Goal: Task Accomplishment & Management: Complete application form

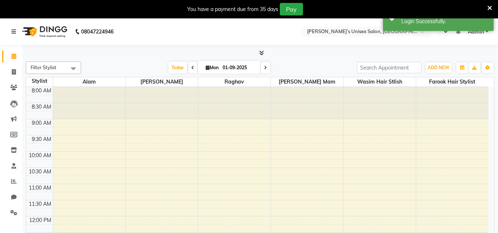
select select "en"
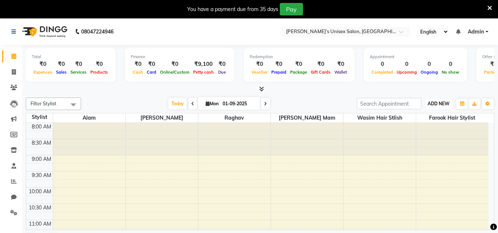
click at [446, 108] on button "ADD NEW Toggle Dropdown" at bounding box center [438, 104] width 25 height 10
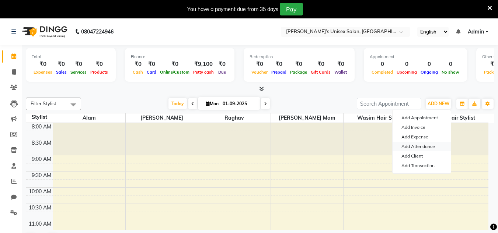
click at [418, 145] on link "Add Attendance" at bounding box center [422, 147] width 58 height 10
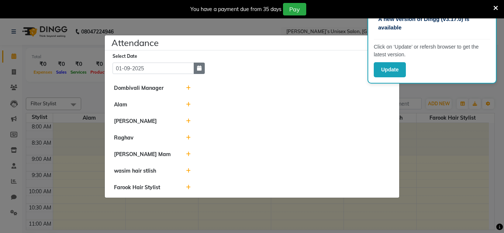
click at [202, 67] on button "button" at bounding box center [199, 68] width 11 height 11
select select "9"
select select "2025"
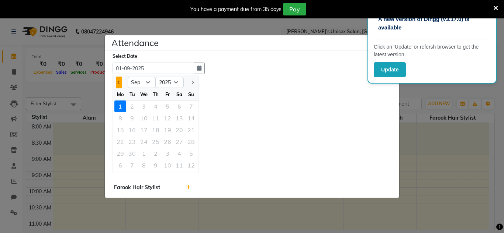
click at [121, 82] on button "Previous month" at bounding box center [119, 83] width 6 height 12
select select "8"
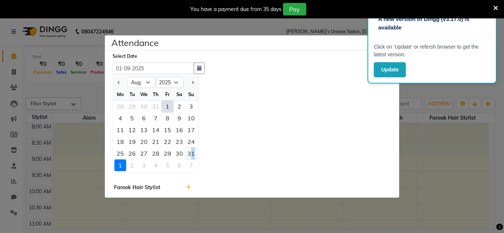
click at [193, 154] on div "31" at bounding box center [191, 154] width 12 height 12
type input "31-08-2025"
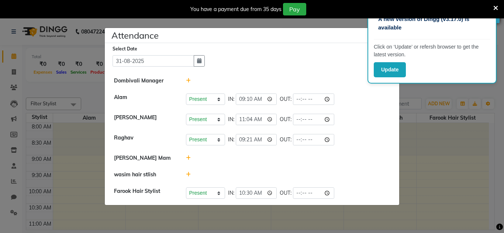
click at [498, 10] on icon at bounding box center [495, 8] width 5 height 7
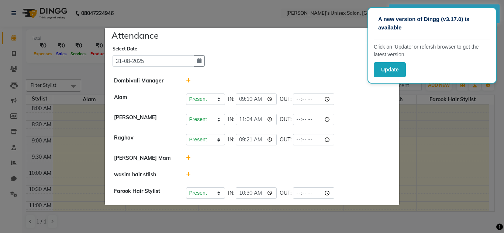
click at [468, 110] on ngb-modal-window "Attendance × Select Date [DATE] Dombivali Manager [PERSON_NAME] Present Absent …" at bounding box center [252, 116] width 504 height 233
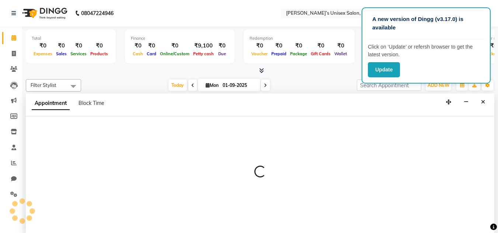
scroll to position [0, 0]
select select "89169"
select select "tentative"
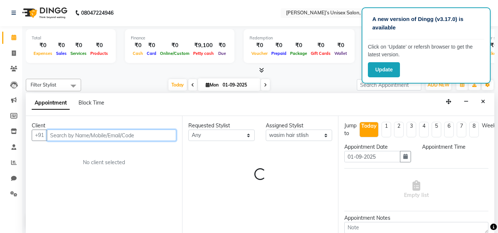
click at [186, 143] on div "Requested Stylist Any [PERSON_NAME] Hair Stylist [PERSON_NAME] [PERSON_NAME] Ma…" at bounding box center [260, 174] width 156 height 117
select select "540"
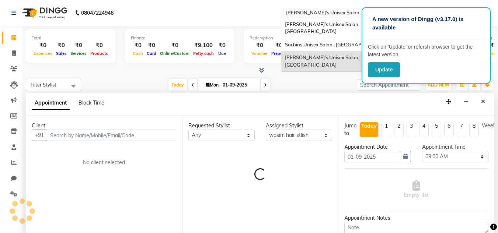
click at [329, 16] on input "text" at bounding box center [338, 13] width 107 height 7
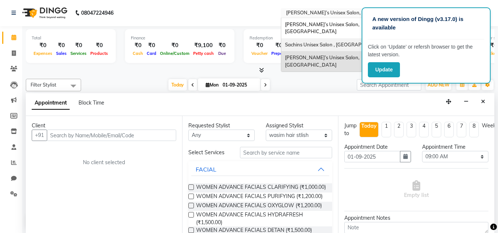
click at [325, 42] on span "Sachins Unisex Salon , [GEOGRAPHIC_DATA]" at bounding box center [336, 45] width 103 height 6
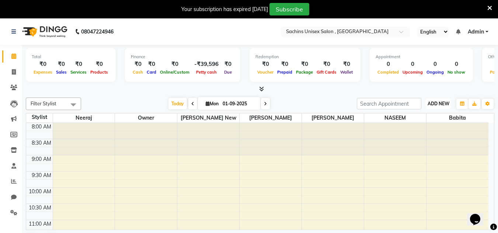
click at [429, 103] on span "ADD NEW" at bounding box center [439, 104] width 22 height 6
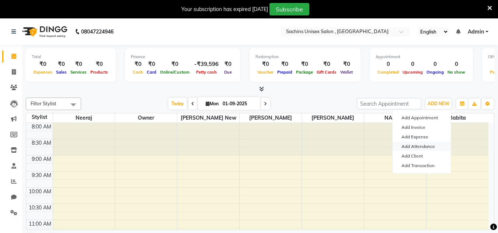
click at [424, 147] on link "Add Attendance" at bounding box center [422, 147] width 58 height 10
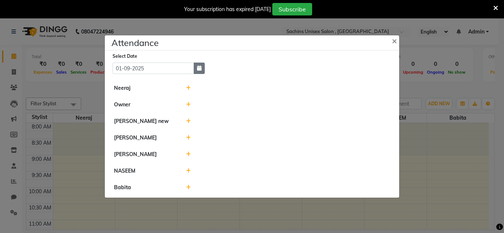
click at [203, 68] on button "button" at bounding box center [199, 68] width 11 height 11
select select "9"
select select "2025"
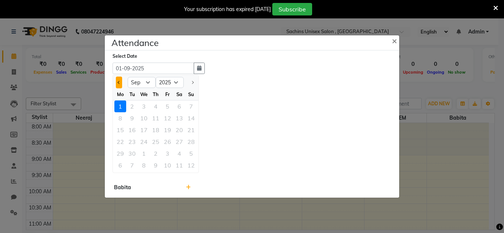
click at [116, 82] on button "Previous month" at bounding box center [119, 83] width 6 height 12
select select "8"
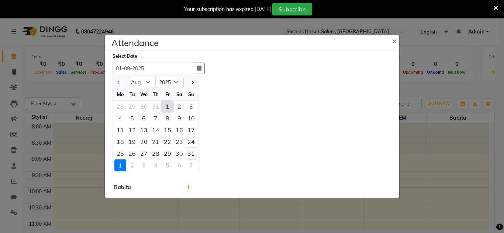
click at [192, 156] on div "31" at bounding box center [191, 154] width 12 height 12
type input "31-08-2025"
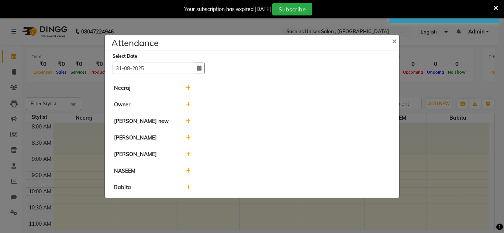
click at [189, 89] on icon at bounding box center [188, 88] width 5 height 5
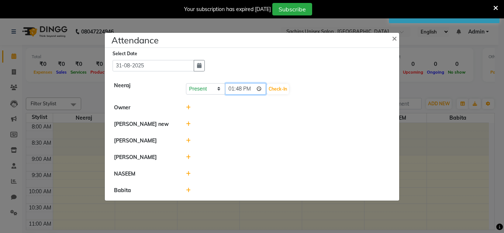
click at [260, 90] on input "13:48" at bounding box center [245, 88] width 41 height 11
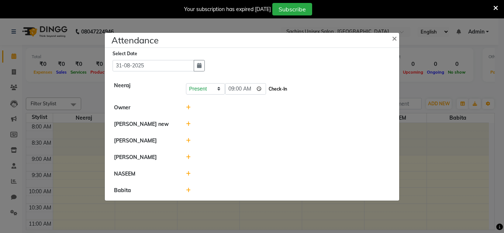
type input "09:00"
click at [278, 91] on button "Check-In" at bounding box center [278, 89] width 22 height 10
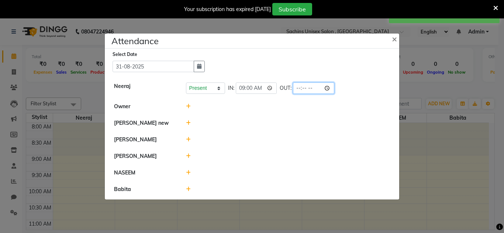
click at [332, 90] on input "time" at bounding box center [313, 88] width 41 height 11
type input "12:15"
click at [364, 104] on div at bounding box center [287, 107] width 215 height 8
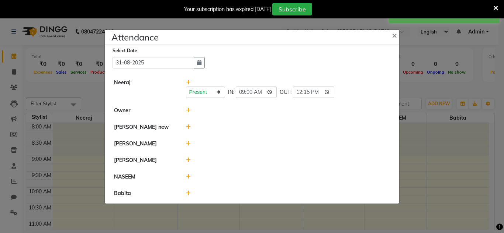
click at [187, 127] on icon at bounding box center [188, 127] width 5 height 5
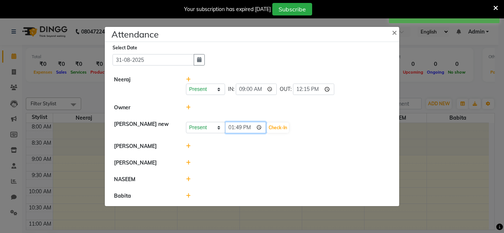
click at [262, 127] on input "13:49" at bounding box center [245, 127] width 41 height 11
click at [260, 125] on input "13:49" at bounding box center [245, 127] width 41 height 11
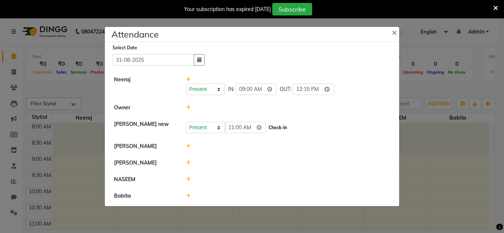
type input "11:00"
click at [286, 125] on button "Check-In" at bounding box center [278, 128] width 22 height 10
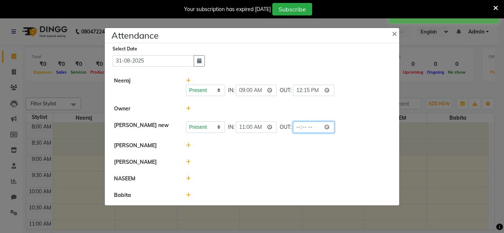
click at [330, 124] on input "time" at bounding box center [313, 127] width 41 height 11
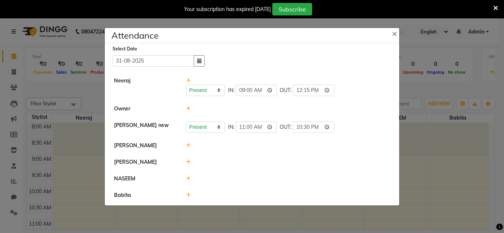
type input "22:30"
click at [370, 141] on li "HARSHITA" at bounding box center [252, 146] width 291 height 17
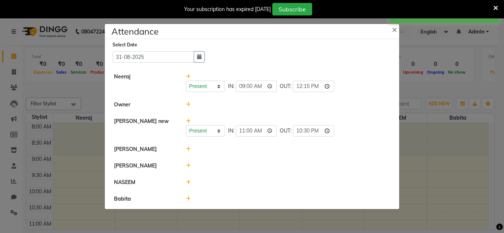
click at [188, 148] on icon at bounding box center [188, 149] width 5 height 5
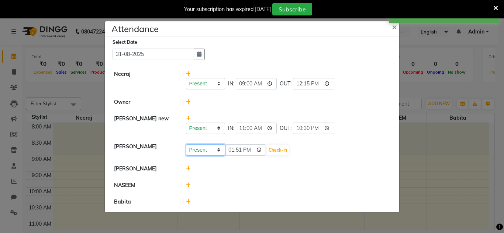
click at [223, 150] on select "Present Absent Late Half Day Weekly Off" at bounding box center [205, 150] width 39 height 11
select select "A"
click at [186, 145] on select "Present Absent Late Half Day Weekly Off" at bounding box center [205, 150] width 39 height 11
click at [236, 151] on button "Save" at bounding box center [233, 150] width 14 height 10
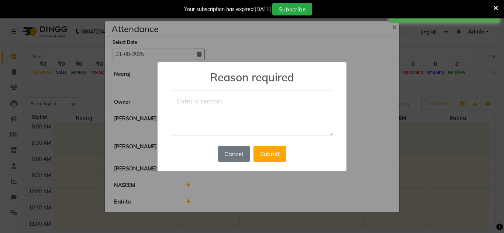
click at [225, 97] on textarea at bounding box center [252, 113] width 162 height 45
type textarea "holiday"
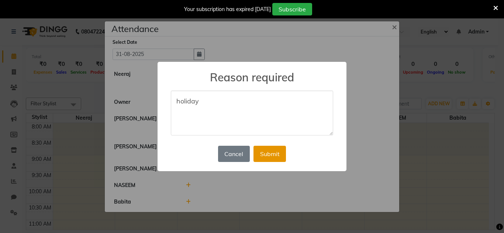
click at [277, 157] on button "Submit" at bounding box center [269, 154] width 32 height 16
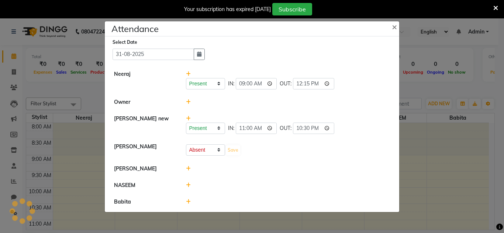
select select "A"
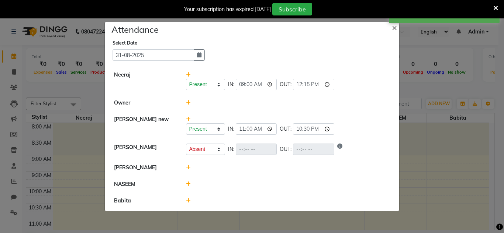
click at [188, 167] on icon at bounding box center [188, 167] width 5 height 5
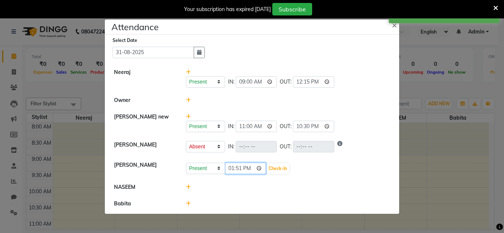
click at [260, 166] on input "13:51" at bounding box center [245, 168] width 41 height 11
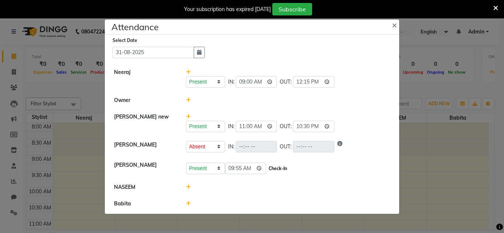
type input "09:55"
click at [281, 167] on button "Check-In" at bounding box center [278, 169] width 22 height 10
select select "A"
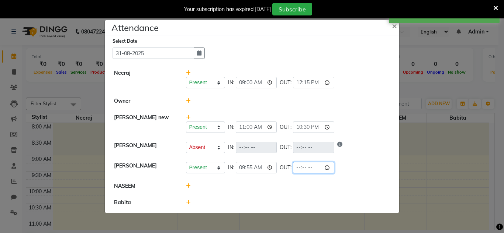
click at [333, 167] on input "time" at bounding box center [313, 167] width 41 height 11
type input "22:30"
click at [403, 98] on ngb-modal-window "Attendance × Select Date 31-08-2025 Neeraj Present Absent Late Half Day Weekly …" at bounding box center [252, 116] width 504 height 233
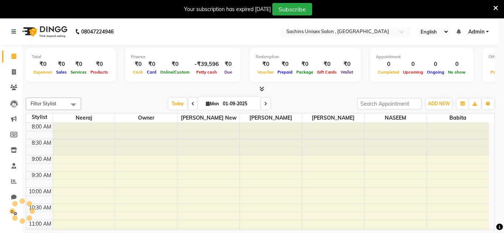
select select "A"
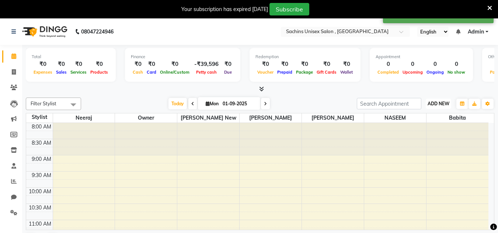
click at [438, 99] on button "ADD NEW Toggle Dropdown" at bounding box center [438, 104] width 25 height 10
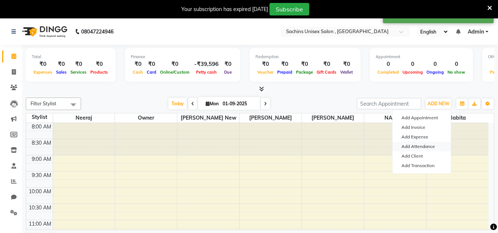
click at [423, 142] on link "Add Attendance" at bounding box center [422, 147] width 58 height 10
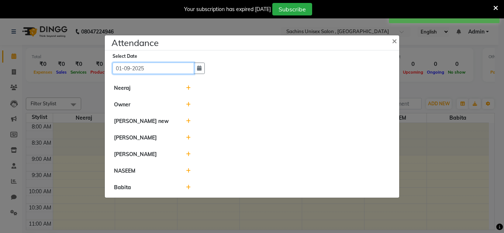
click at [152, 68] on input "01-09-2025" at bounding box center [153, 68] width 82 height 11
select select "9"
select select "2025"
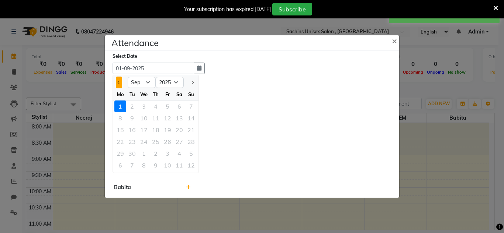
click at [120, 82] on span "Previous month" at bounding box center [119, 82] width 3 height 3
select select "8"
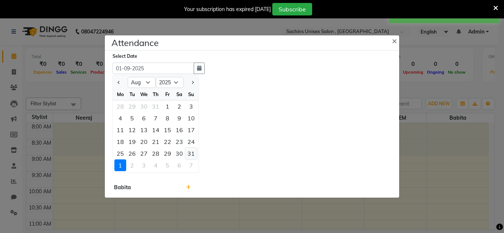
click at [194, 153] on div "31" at bounding box center [191, 154] width 12 height 12
type input "31-08-2025"
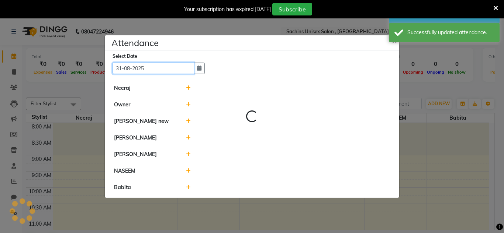
select select "A"
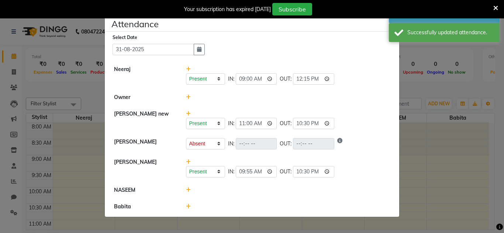
click at [188, 190] on icon at bounding box center [188, 190] width 5 height 5
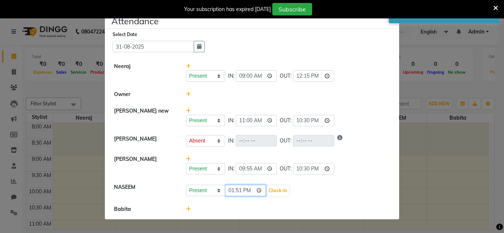
click at [259, 189] on input "13:51" at bounding box center [245, 190] width 41 height 11
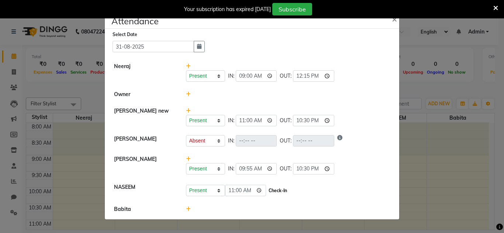
type input "11:00"
click at [271, 188] on button "Check-In" at bounding box center [278, 191] width 22 height 10
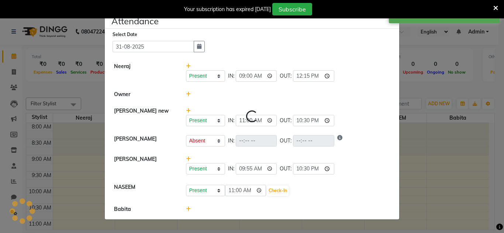
select select "A"
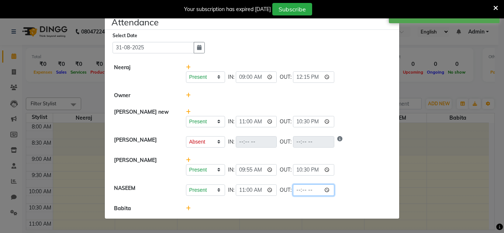
click at [330, 191] on input "time" at bounding box center [313, 190] width 41 height 11
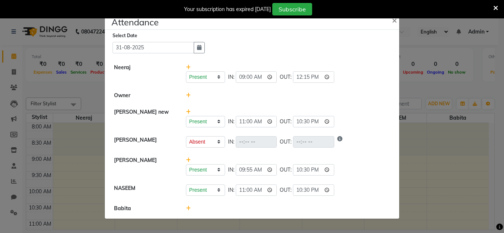
type input "22:30"
click at [377, 101] on li "Owner" at bounding box center [252, 95] width 291 height 17
select select "A"
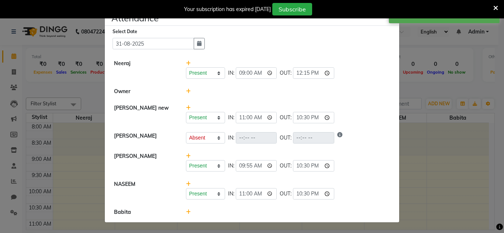
click at [188, 212] on icon at bounding box center [188, 212] width 5 height 5
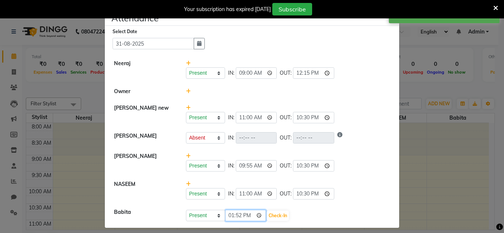
click at [257, 215] on input "13:52" at bounding box center [245, 215] width 41 height 11
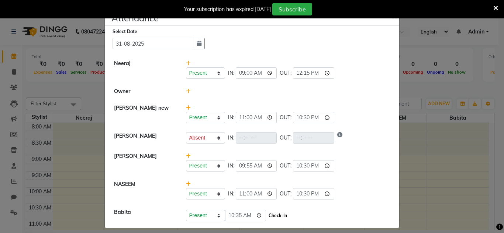
type input "10:35"
click at [270, 219] on button "Check-In" at bounding box center [278, 216] width 22 height 10
select select "A"
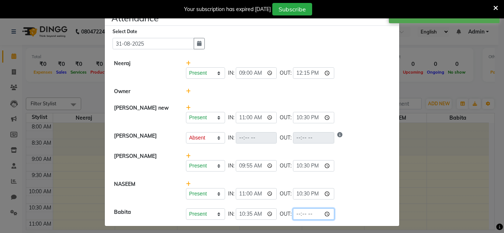
click at [325, 214] on input "time" at bounding box center [313, 214] width 41 height 11
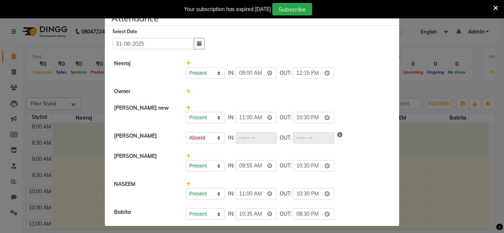
type input "20:30"
click at [374, 131] on li "HARSHITA Present Absent Late Half Day Weekly Off IN: OUT:" at bounding box center [252, 138] width 291 height 21
select select "A"
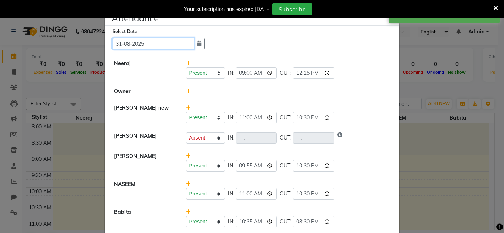
click at [187, 46] on input "31-08-2025" at bounding box center [153, 43] width 82 height 11
select select "8"
select select "2025"
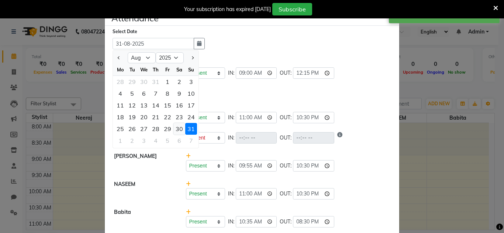
click at [176, 124] on div "30" at bounding box center [179, 129] width 12 height 12
type input "30-08-2025"
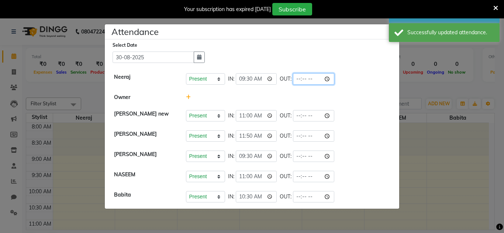
click at [328, 79] on input "time" at bounding box center [313, 78] width 41 height 11
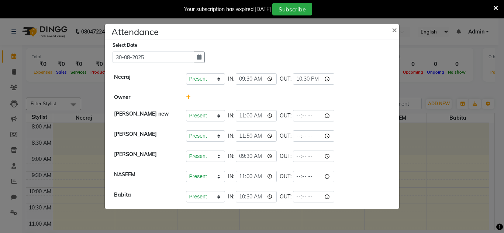
type input "22:30"
click at [367, 105] on li "Owner" at bounding box center [252, 97] width 291 height 17
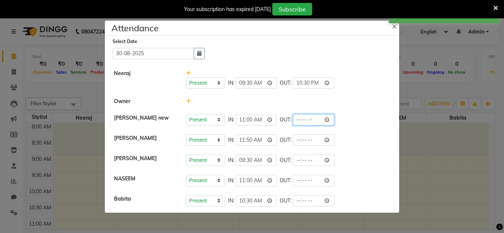
click at [329, 119] on input "time" at bounding box center [313, 119] width 41 height 11
type input "22:30"
click at [369, 143] on div "Present Absent Late Half Day Weekly Off IN: 11:50 OUT:" at bounding box center [288, 140] width 204 height 11
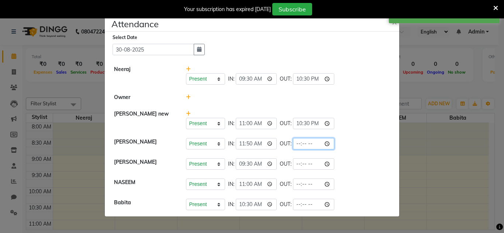
click at [328, 145] on input "time" at bounding box center [313, 143] width 41 height 11
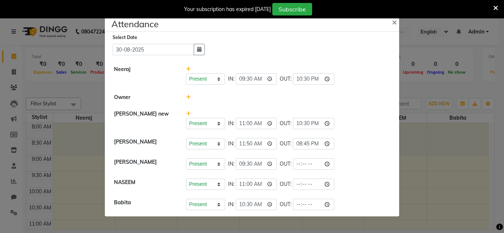
type input "20:45"
click at [382, 82] on div "Present Absent Late Half Day Weekly Off IN: 09:30 OUT: 22:30" at bounding box center [288, 78] width 204 height 11
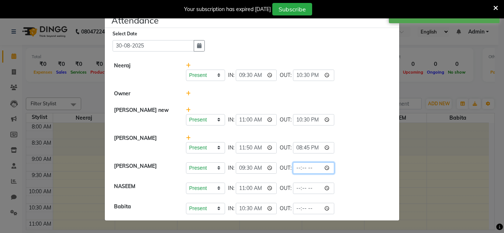
click at [332, 169] on input "time" at bounding box center [313, 168] width 41 height 11
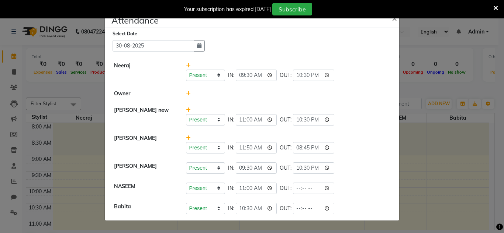
type input "22:30"
click at [373, 90] on div at bounding box center [287, 94] width 215 height 8
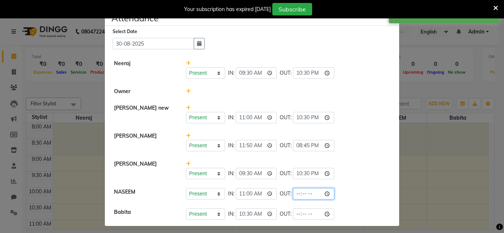
click at [328, 191] on input "time" at bounding box center [313, 193] width 41 height 11
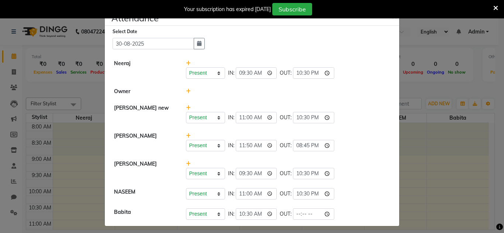
type input "22:30"
click at [367, 111] on div "Present Absent Late Half Day Weekly Off IN: 11:00 OUT: 22:30" at bounding box center [287, 113] width 215 height 19
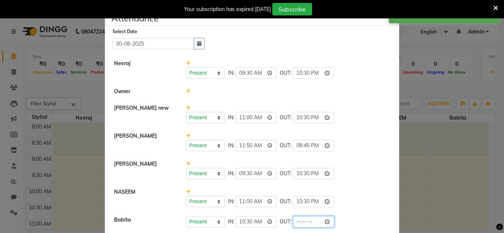
click at [329, 224] on input "time" at bounding box center [313, 222] width 41 height 11
type input "20:45"
click at [360, 157] on li "sakib Present Absent Late Half Day Weekly Off IN: 09:30 OUT: 22:30" at bounding box center [252, 170] width 291 height 28
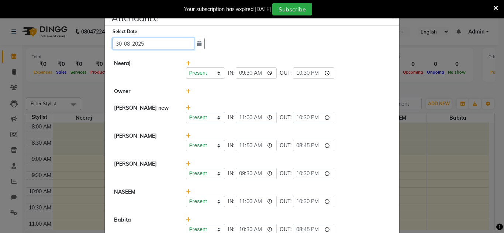
click at [179, 46] on input "30-08-2025" at bounding box center [153, 43] width 82 height 11
select select "8"
select select "2025"
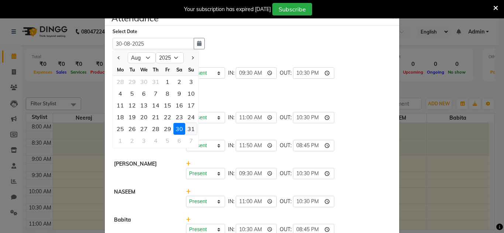
click at [190, 129] on div "31" at bounding box center [191, 129] width 12 height 12
type input "31-08-2025"
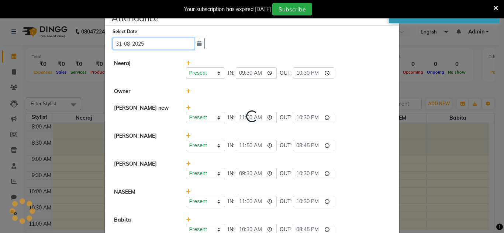
select select "A"
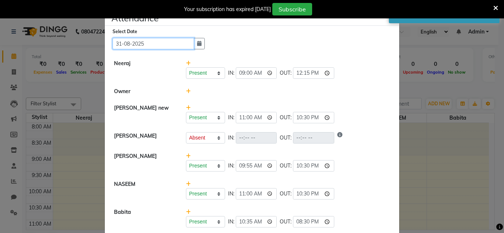
click at [174, 44] on input "31-08-2025" at bounding box center [153, 43] width 82 height 11
select select "8"
select select "2025"
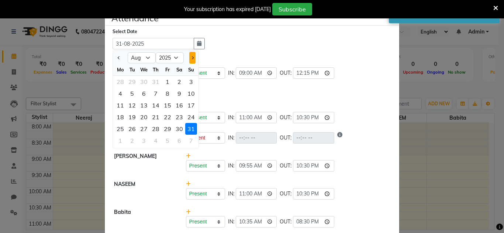
click at [191, 59] on span "Next month" at bounding box center [192, 57] width 3 height 3
select select "9"
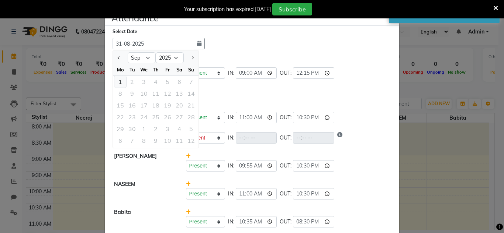
click at [115, 83] on div "1" at bounding box center [120, 82] width 12 height 12
type input "01-09-2025"
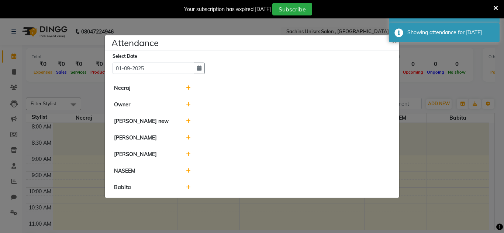
click at [190, 88] on icon at bounding box center [188, 88] width 5 height 5
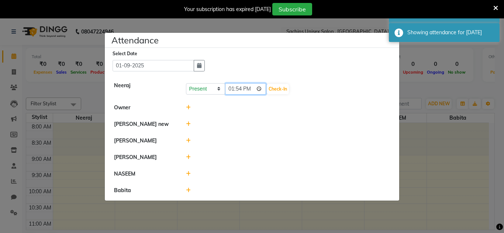
click at [256, 86] on input "13:54" at bounding box center [245, 88] width 41 height 11
click at [262, 88] on input "13:54" at bounding box center [245, 88] width 41 height 11
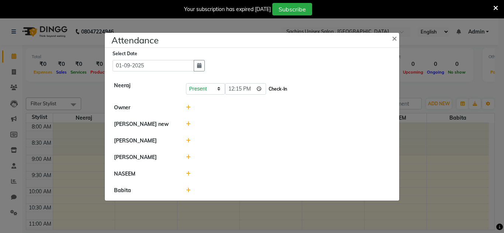
type input "12:15"
click at [281, 90] on button "Check-In" at bounding box center [278, 89] width 22 height 10
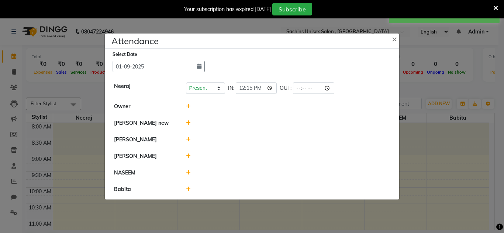
click at [188, 122] on icon at bounding box center [188, 123] width 5 height 5
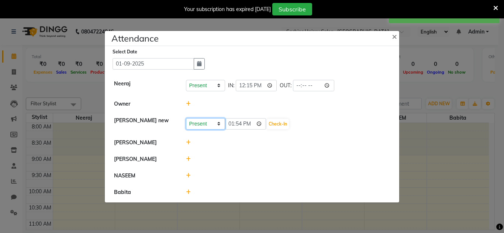
click at [204, 122] on select "Present Absent Late Half Day Weekly Off" at bounding box center [205, 123] width 39 height 11
select select "W"
click at [186, 118] on select "Present Absent Late Half Day Weekly Off" at bounding box center [205, 123] width 39 height 11
click at [233, 124] on button "Save" at bounding box center [233, 124] width 14 height 10
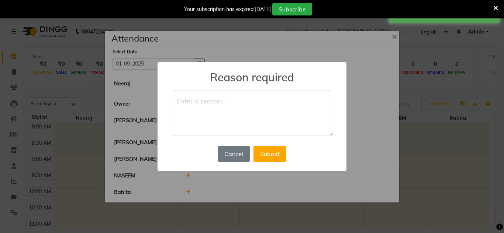
drag, startPoint x: 214, startPoint y: 101, endPoint x: 207, endPoint y: 98, distance: 7.3
click at [213, 101] on textarea at bounding box center [252, 113] width 162 height 45
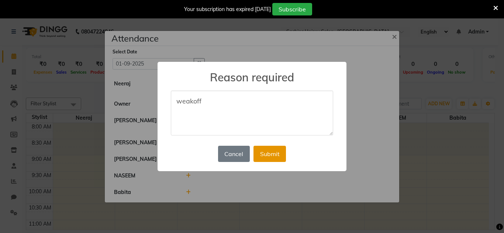
type textarea "weakoff"
click at [263, 159] on button "Submit" at bounding box center [269, 154] width 32 height 16
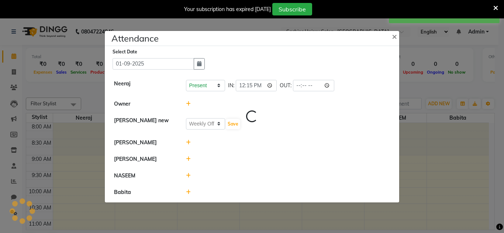
select select "W"
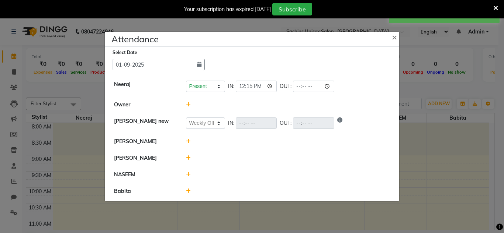
click at [188, 139] on icon at bounding box center [188, 141] width 5 height 5
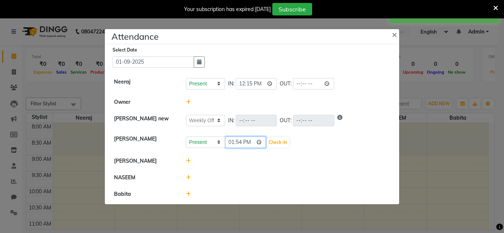
click at [260, 144] on input "13:54" at bounding box center [245, 142] width 41 height 11
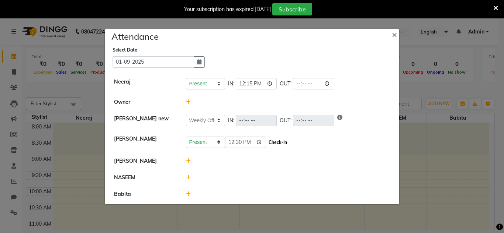
type input "12:30"
click at [280, 142] on button "Check-In" at bounding box center [278, 143] width 22 height 10
select select "W"
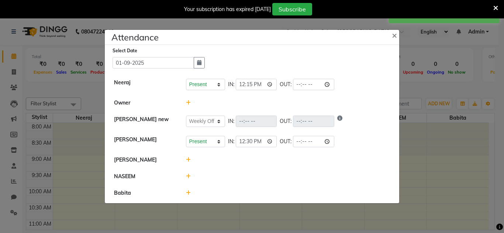
click at [190, 161] on icon at bounding box center [188, 159] width 5 height 5
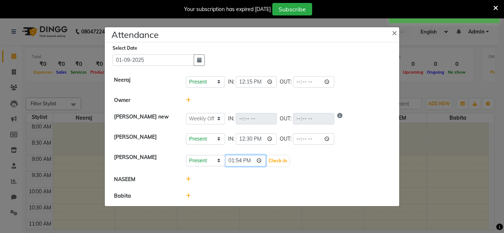
click at [261, 159] on input "13:54" at bounding box center [245, 160] width 41 height 11
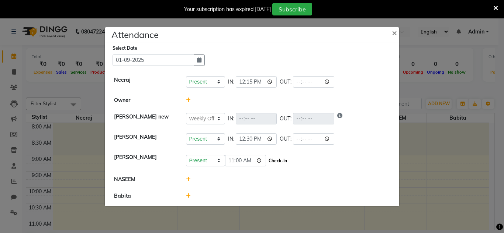
type input "11:00"
click at [281, 160] on button "Check-In" at bounding box center [278, 161] width 22 height 10
select select "W"
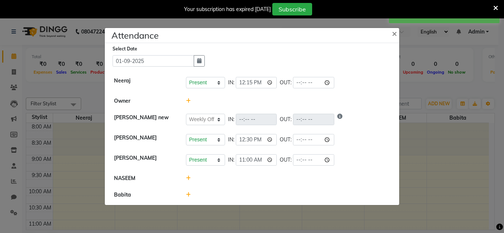
click at [187, 178] on icon at bounding box center [188, 178] width 5 height 5
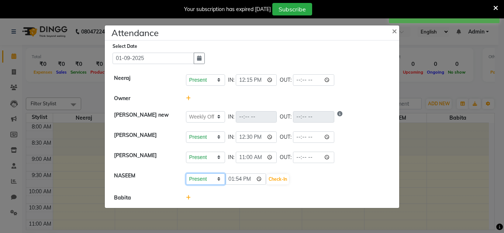
click at [220, 180] on select "Present Absent Late Half Day Weekly Off" at bounding box center [205, 179] width 39 height 11
select select "W"
click at [186, 174] on select "Present Absent Late Half Day Weekly Off" at bounding box center [205, 179] width 39 height 11
click at [236, 181] on button "Save" at bounding box center [233, 179] width 14 height 10
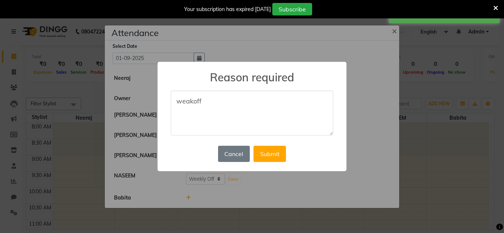
type textarea "weakoff"
click at [263, 163] on div "Cancel No Submit" at bounding box center [252, 154] width 72 height 20
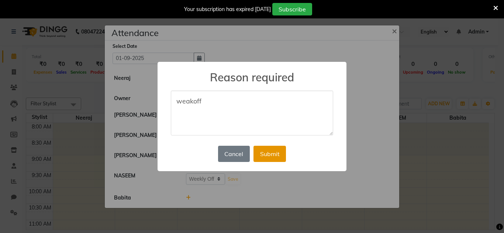
click at [269, 157] on button "Submit" at bounding box center [269, 154] width 32 height 16
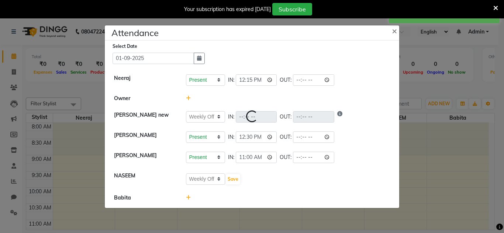
select select "W"
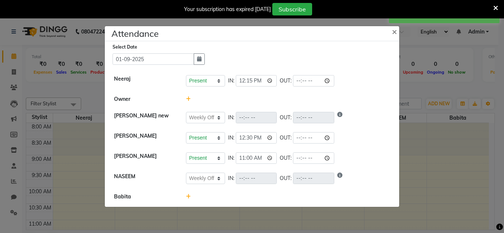
click at [188, 197] on icon at bounding box center [188, 196] width 5 height 5
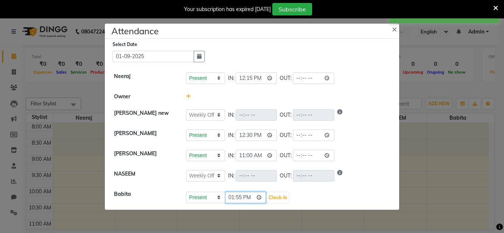
click at [259, 197] on input "13:55" at bounding box center [245, 197] width 41 height 11
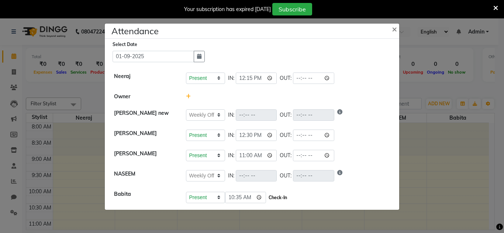
type input "10:35"
click at [274, 195] on button "Check-In" at bounding box center [278, 198] width 22 height 10
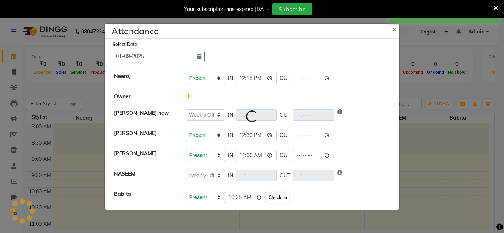
select select "W"
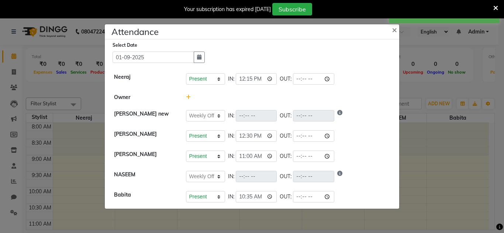
click at [419, 128] on ngb-modal-window "Attendance × Select Date 01-09-2025 Neeraj Present Absent Late Half Day Weekly …" at bounding box center [252, 116] width 504 height 233
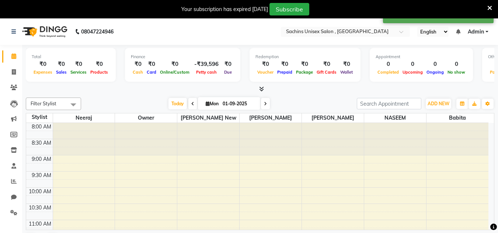
click at [482, 33] on span "Admin" at bounding box center [476, 32] width 16 height 8
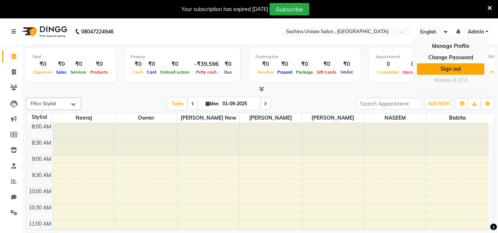
click at [467, 68] on link "Sign out" at bounding box center [450, 68] width 67 height 11
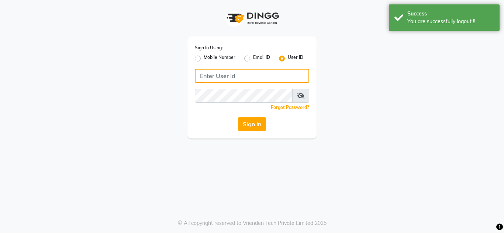
type input "sachins"
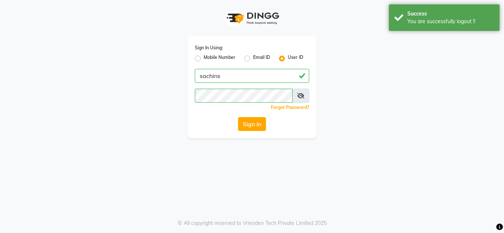
click at [220, 57] on label "Mobile Number" at bounding box center [220, 58] width 32 height 9
click at [208, 57] on input "Mobile Number" at bounding box center [206, 56] width 5 height 5
radio input "true"
radio input "false"
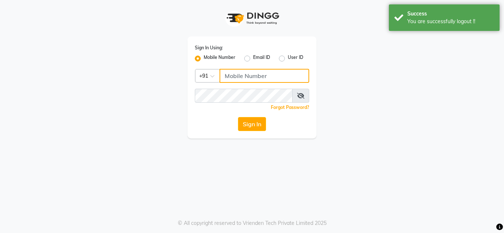
click at [232, 74] on input "Username" at bounding box center [264, 76] width 90 height 14
type input "7710840305"
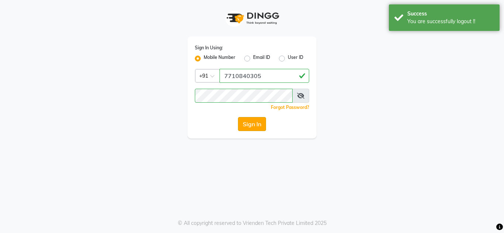
click at [255, 123] on button "Sign In" at bounding box center [252, 124] width 28 height 14
